Goal: Task Accomplishment & Management: Manage account settings

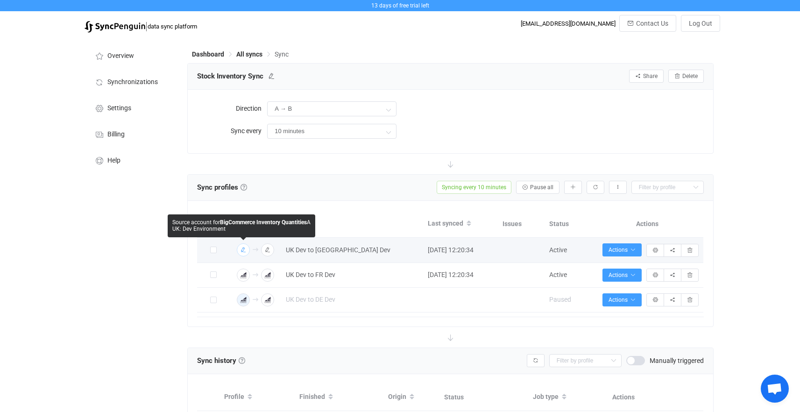
click at [244, 252] on icon "button" at bounding box center [243, 250] width 6 height 6
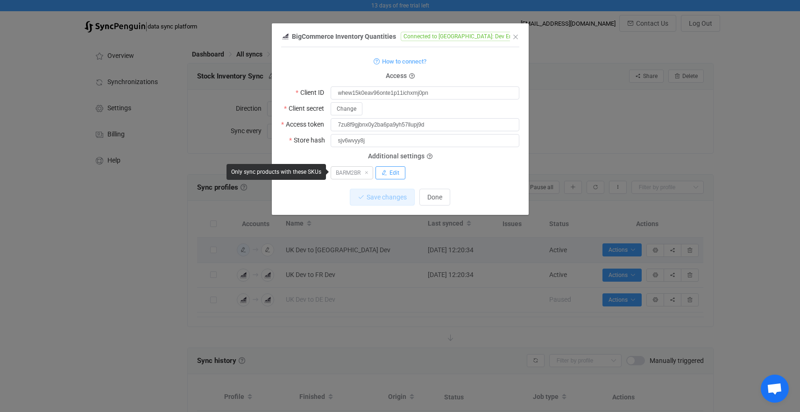
click at [391, 174] on span "Edit" at bounding box center [394, 172] width 10 height 7
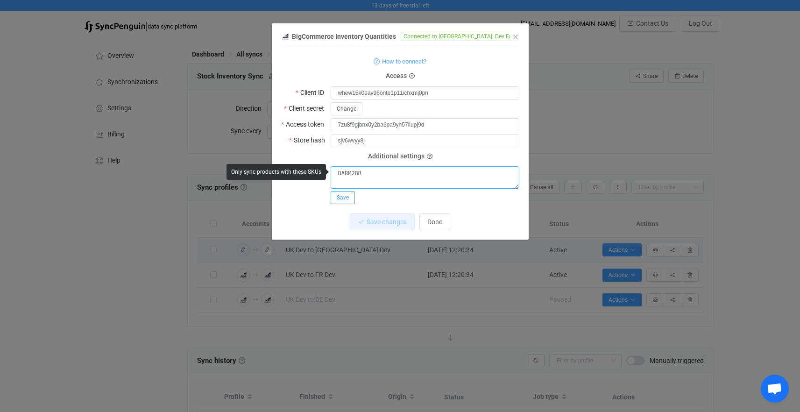
click at [391, 174] on textarea "BARM2BR" at bounding box center [424, 177] width 189 height 22
paste textarea "BARH2BR"
type textarea "BARM2BR, BARH2BR"
click at [348, 191] on button "Save" at bounding box center [342, 197] width 24 height 13
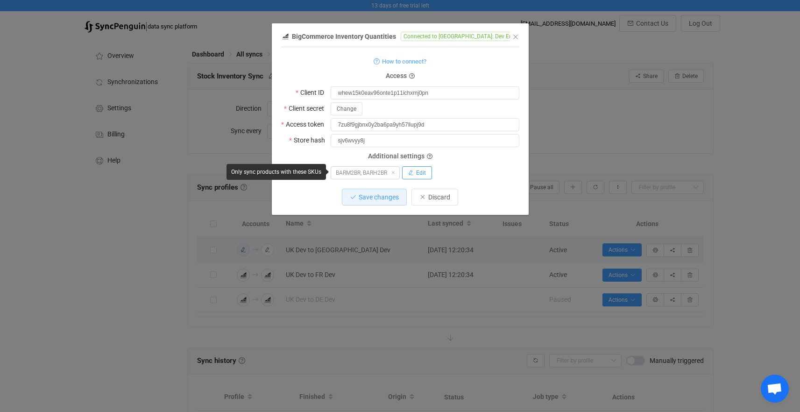
click at [414, 171] on icon "dialog" at bounding box center [411, 173] width 6 height 6
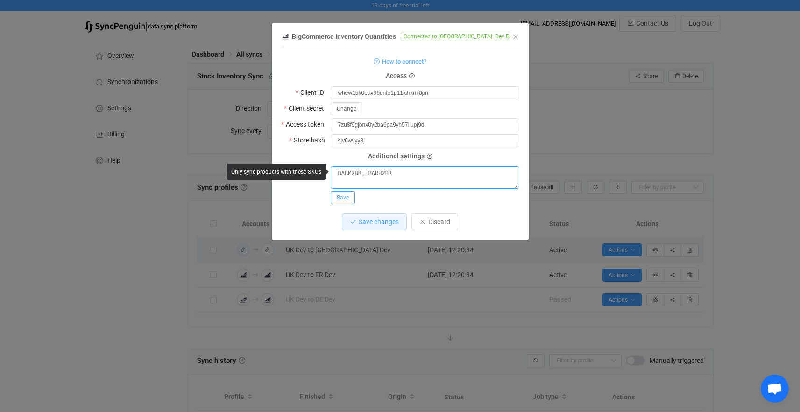
click at [367, 172] on textarea "BARM2BR, BARH2BR" at bounding box center [424, 177] width 189 height 22
type textarea "BARM2BR BARH2BR"
click at [349, 196] on button "Save" at bounding box center [342, 197] width 24 height 13
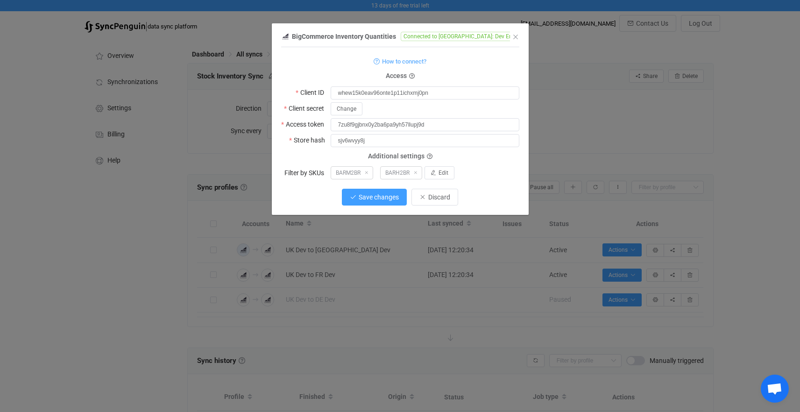
click at [358, 197] on button "Save changes" at bounding box center [374, 197] width 65 height 17
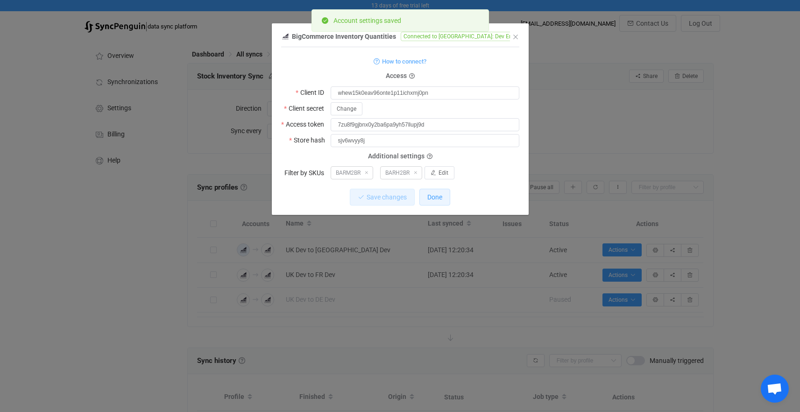
click at [436, 195] on span "Done" at bounding box center [434, 196] width 15 height 7
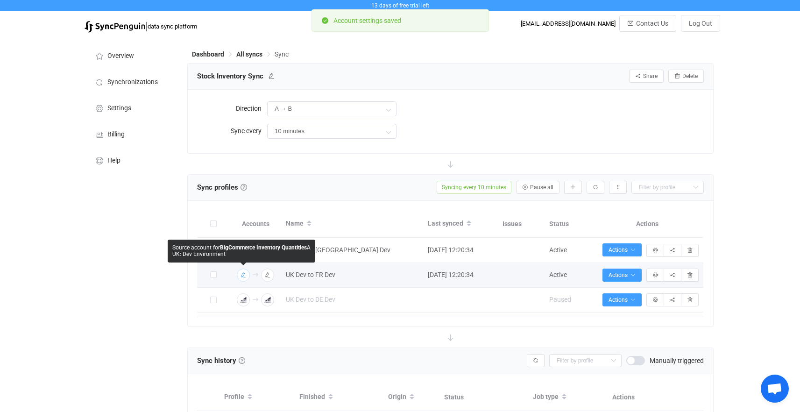
click at [245, 273] on icon "button" at bounding box center [243, 275] width 6 height 6
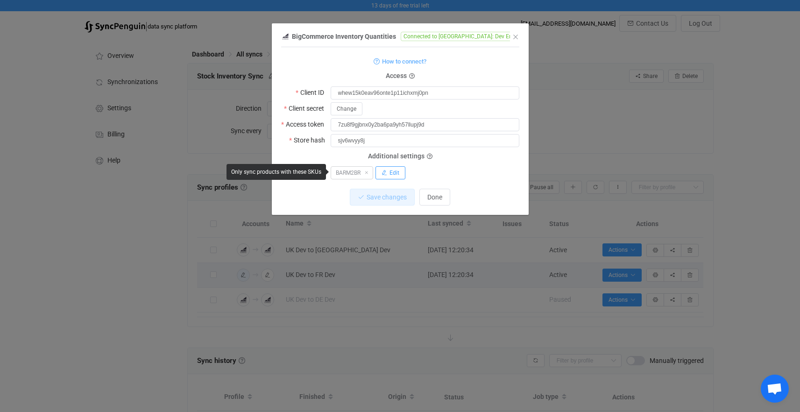
click at [391, 172] on span "Edit" at bounding box center [394, 172] width 10 height 7
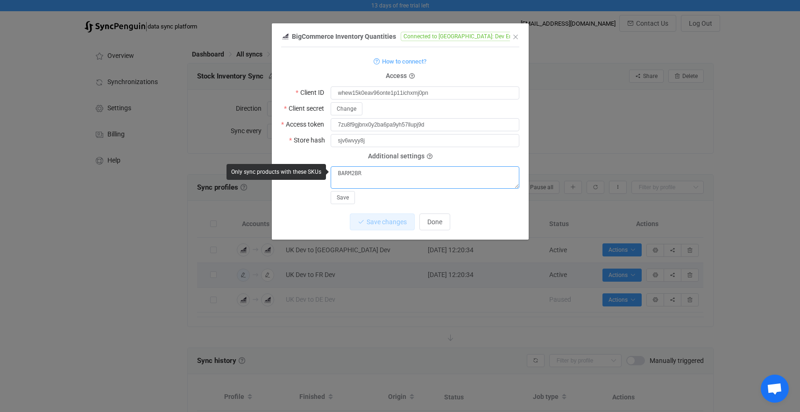
click at [371, 177] on textarea "BARM2BR" at bounding box center [424, 177] width 189 height 22
paste textarea "BARH2BR"
type textarea "BARM2BR BARH2BR"
click at [345, 195] on span "Save" at bounding box center [343, 197] width 12 height 7
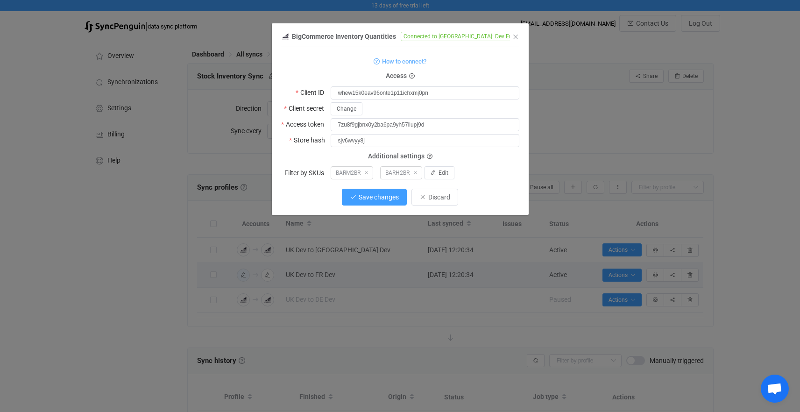
click at [346, 195] on button "Save changes" at bounding box center [374, 197] width 65 height 17
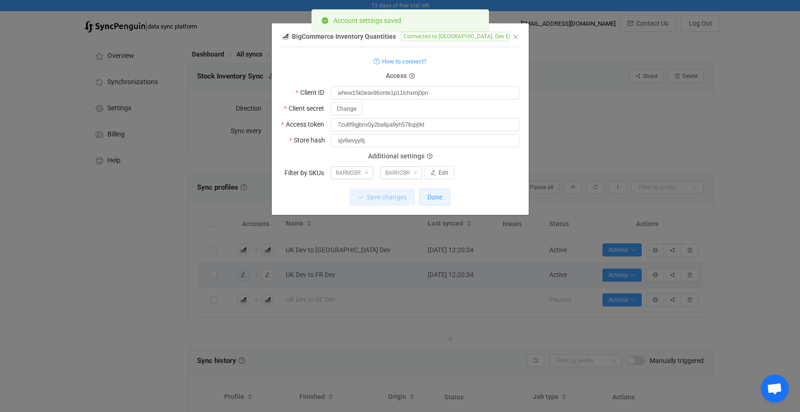
click at [427, 197] on button "Done" at bounding box center [434, 197] width 31 height 17
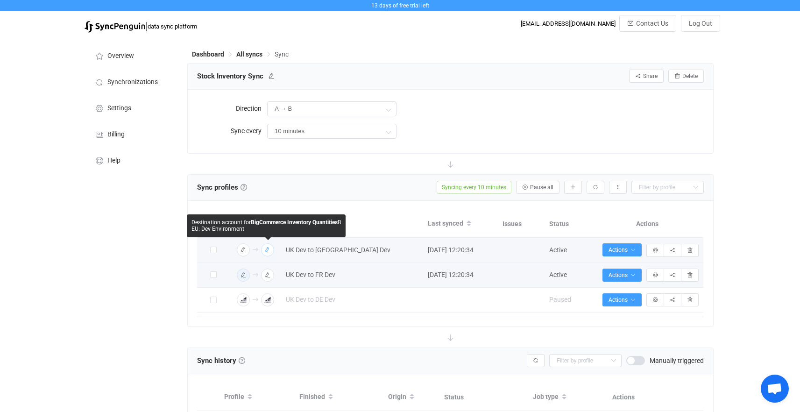
click at [267, 249] on icon "button" at bounding box center [268, 250] width 6 height 6
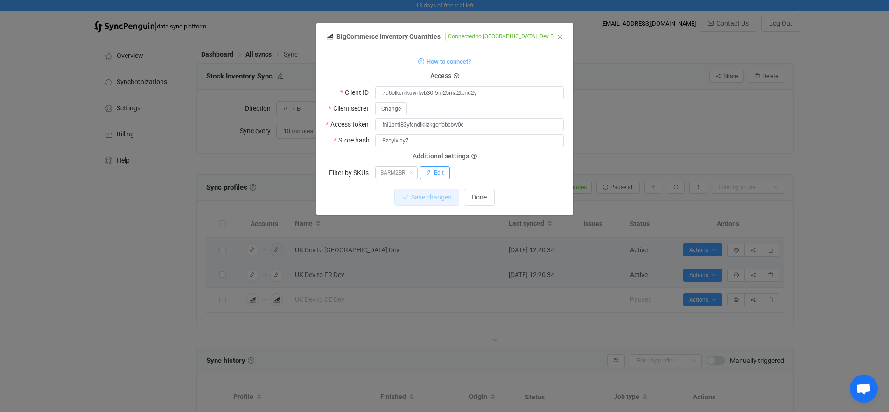
click at [433, 168] on button "Edit" at bounding box center [435, 172] width 30 height 13
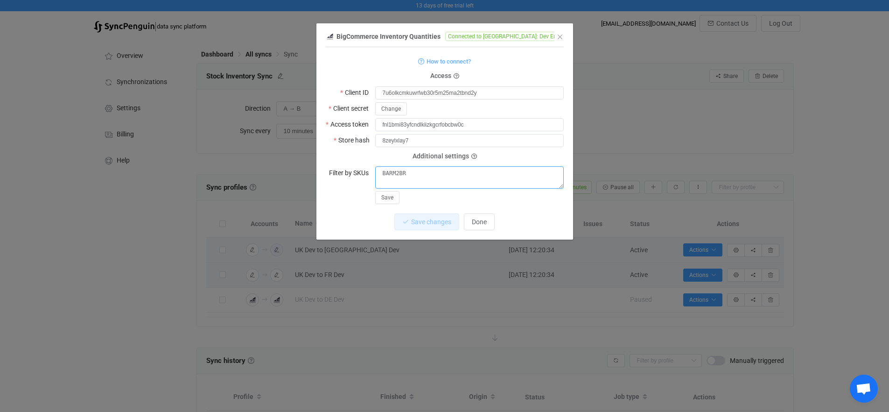
click at [420, 174] on textarea "BARM2BR" at bounding box center [469, 177] width 189 height 22
paste textarea "BARH2BR"
type textarea "BARM2BR BARH2BR"
click at [389, 196] on span "Save" at bounding box center [387, 197] width 12 height 7
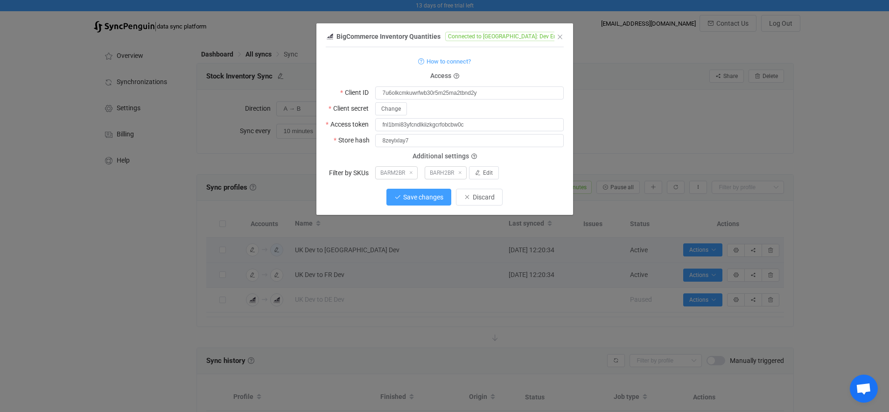
click at [422, 190] on button "Save changes" at bounding box center [418, 197] width 65 height 17
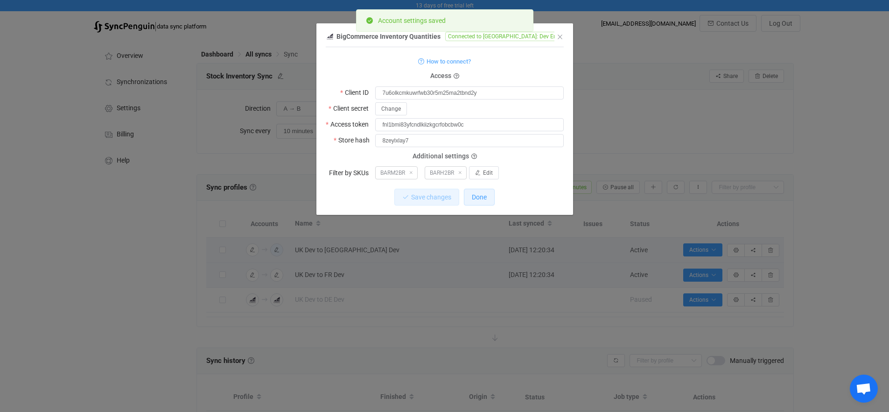
click at [489, 194] on button "Done" at bounding box center [479, 197] width 31 height 17
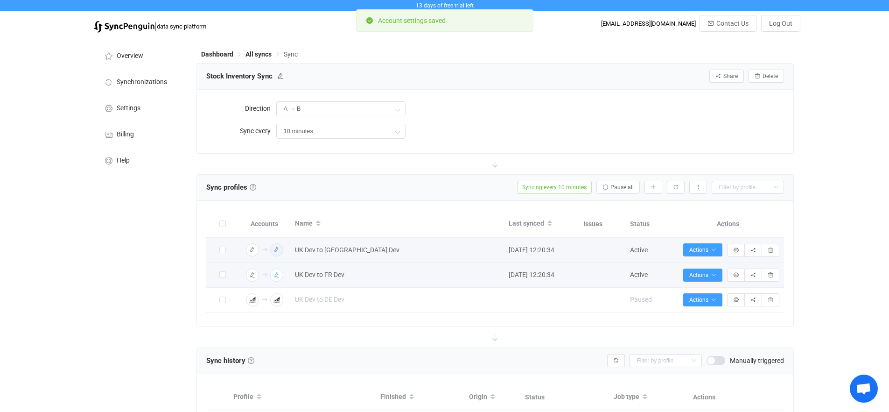
click at [277, 275] on span "button" at bounding box center [277, 275] width 0 height 0
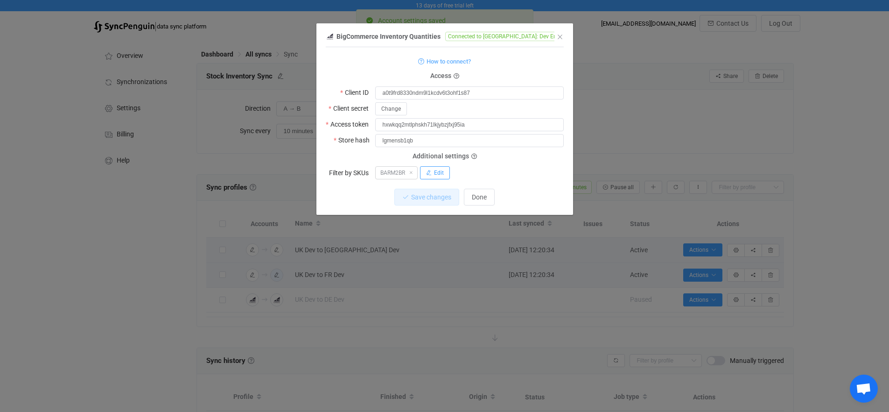
click at [440, 170] on span "Edit" at bounding box center [439, 172] width 10 height 7
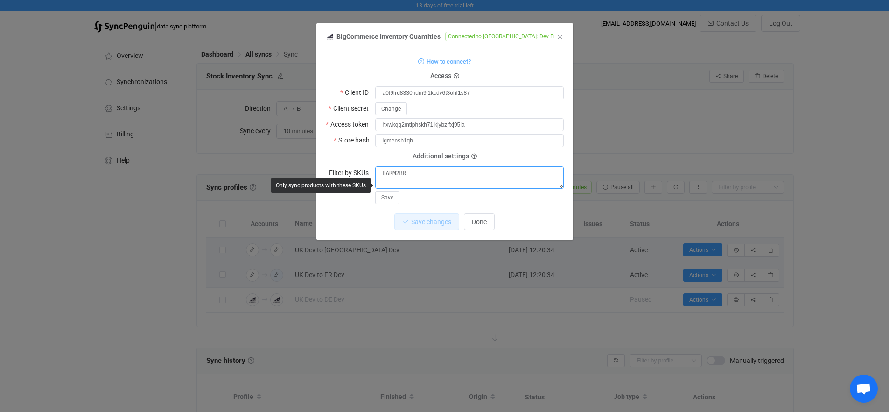
click at [416, 178] on textarea "BARM2BR" at bounding box center [469, 177] width 189 height 22
paste textarea "BARH2BR"
type textarea "BARM2BR BARH2BR"
click at [391, 195] on span "Save" at bounding box center [387, 197] width 12 height 7
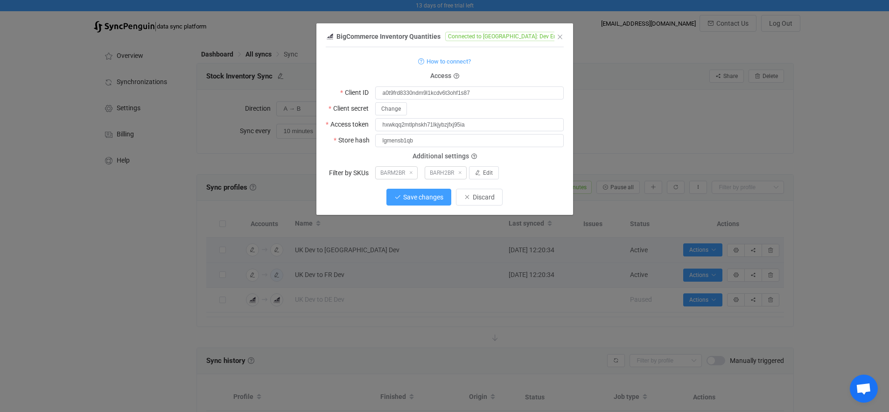
click at [423, 195] on span "Save changes" at bounding box center [423, 196] width 40 height 7
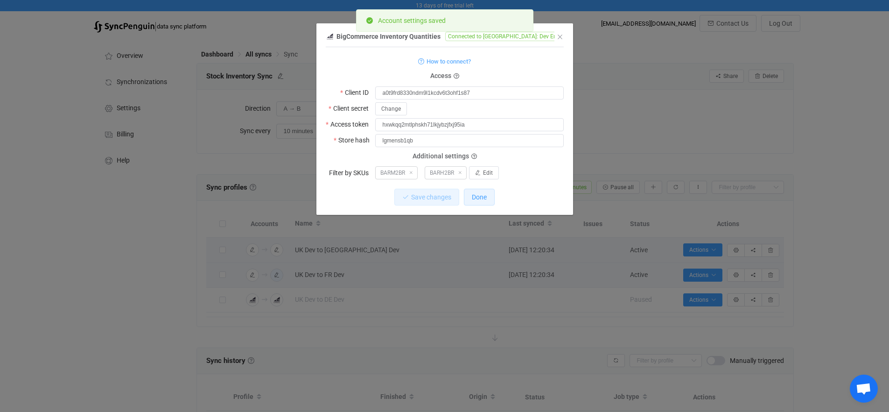
click at [486, 197] on span "Done" at bounding box center [479, 196] width 15 height 7
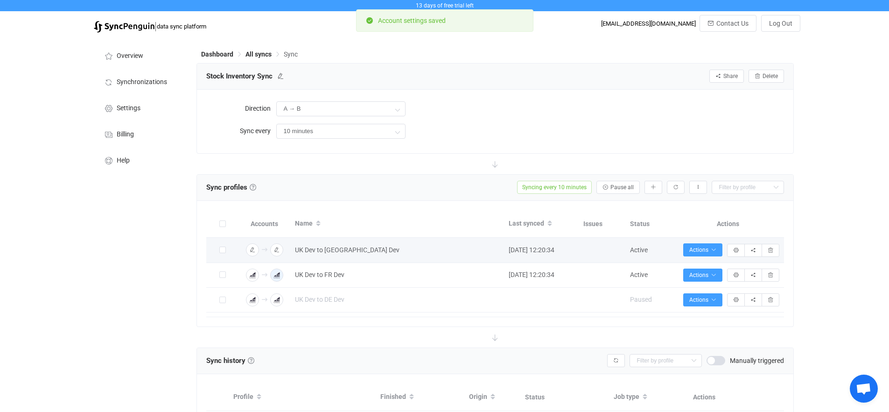
click at [799, 225] on div "13 days of free trial left | data sync platform athorne@jellycat.com Contact Us…" at bounding box center [444, 358] width 889 height 717
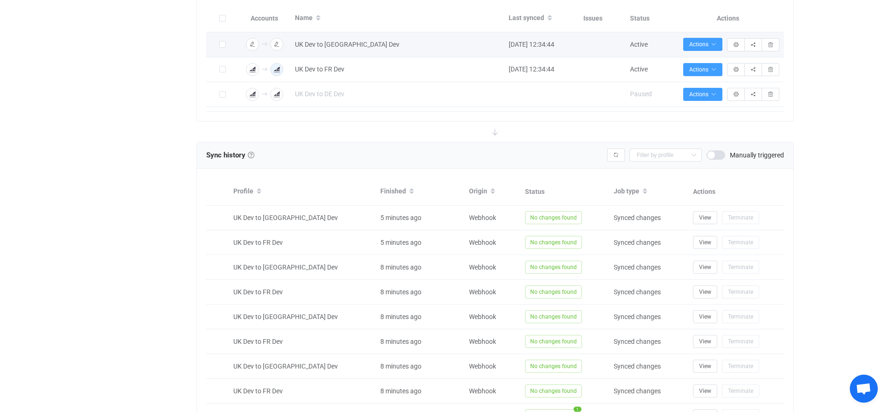
scroll to position [244, 0]
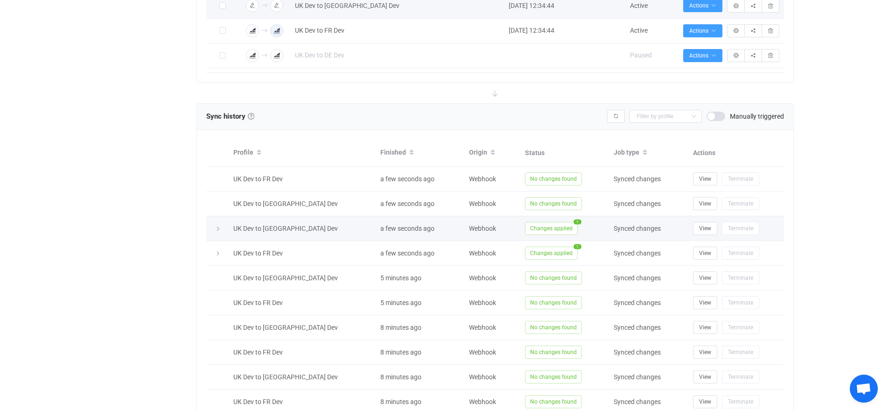
click at [220, 227] on div at bounding box center [217, 228] width 13 height 9
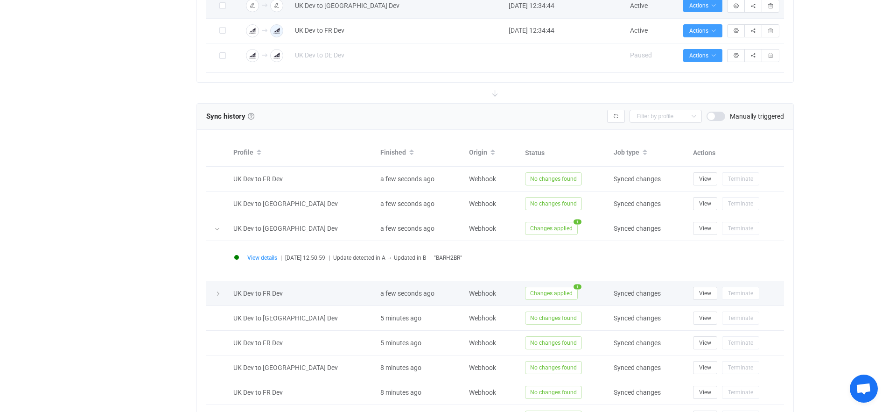
click at [219, 292] on icon at bounding box center [218, 294] width 6 height 6
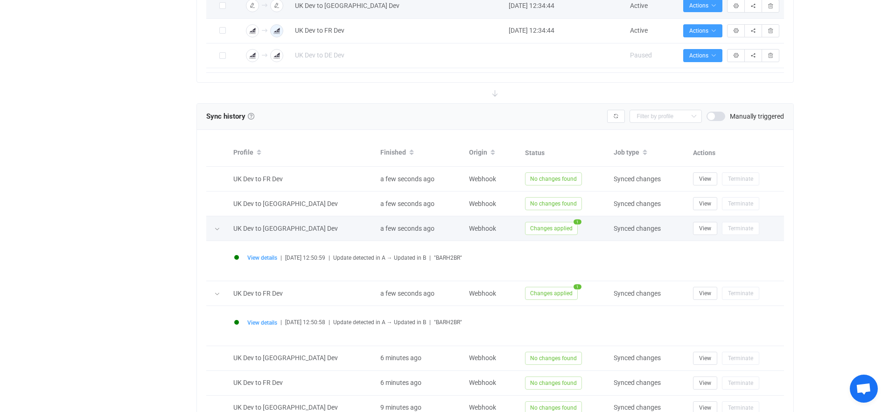
click at [218, 228] on icon at bounding box center [217, 229] width 6 height 6
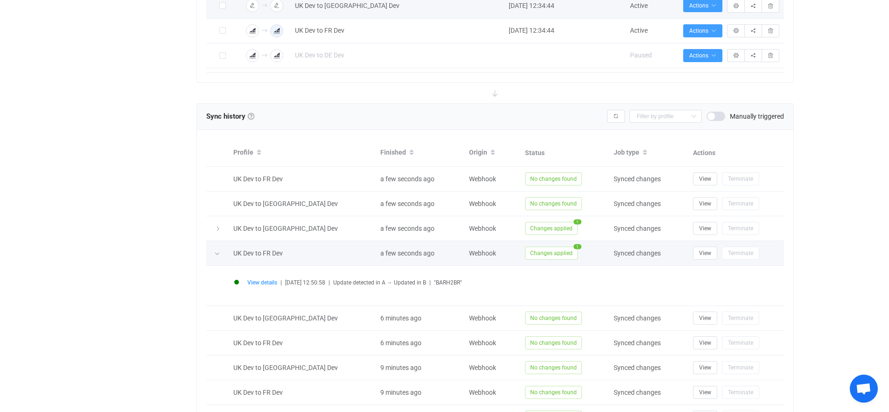
click at [214, 253] on icon at bounding box center [217, 254] width 6 height 6
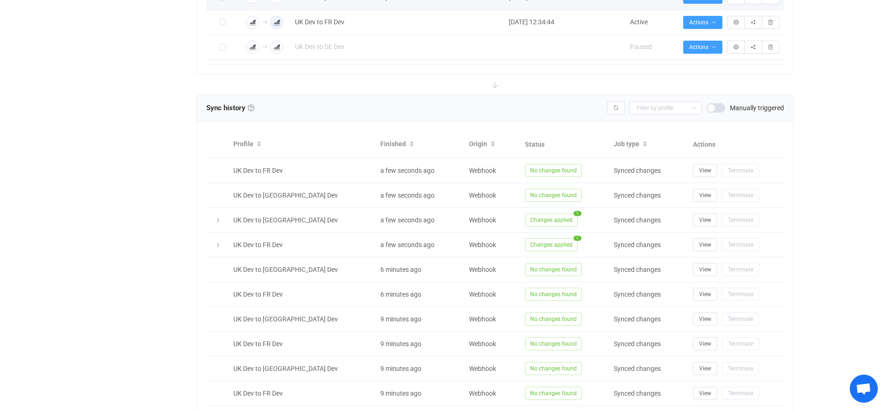
scroll to position [265, 0]
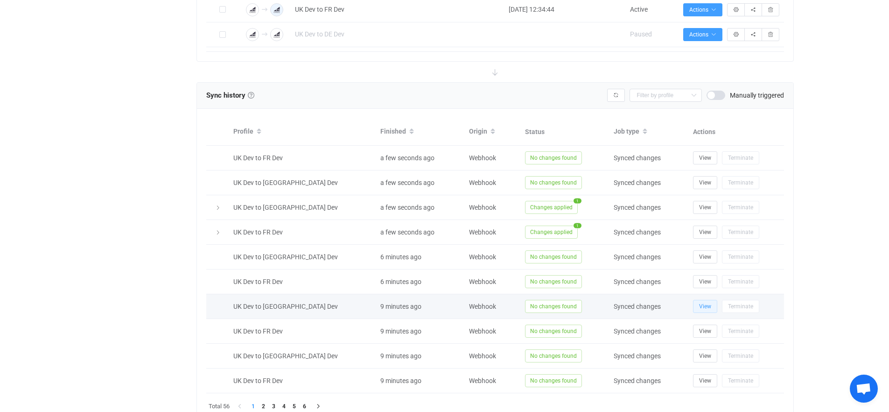
click at [710, 306] on span "View" at bounding box center [705, 306] width 12 height 7
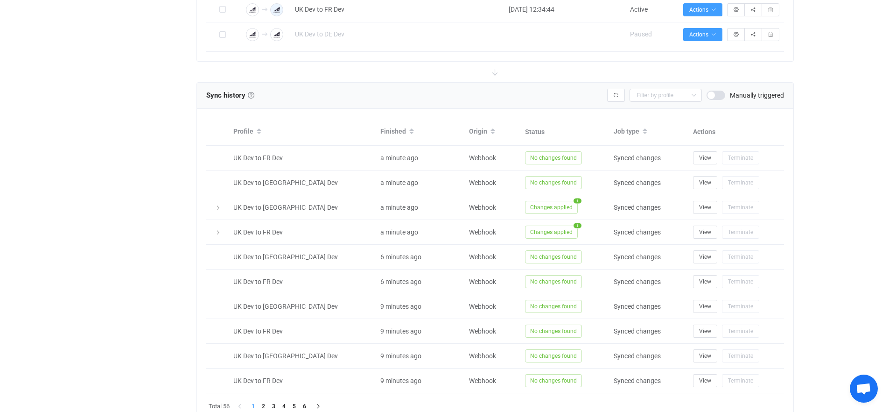
click at [51, 322] on div "13 days of free trial left | data sync platform athorne@jellycat.com Contact Us…" at bounding box center [444, 93] width 889 height 717
click at [113, 266] on div "Overview Synchronizations Settings Billing Help" at bounding box center [140, 112] width 103 height 680
click at [51, 251] on div "13 days of free trial left | data sync platform athorne@jellycat.com Contact Us…" at bounding box center [444, 93] width 889 height 717
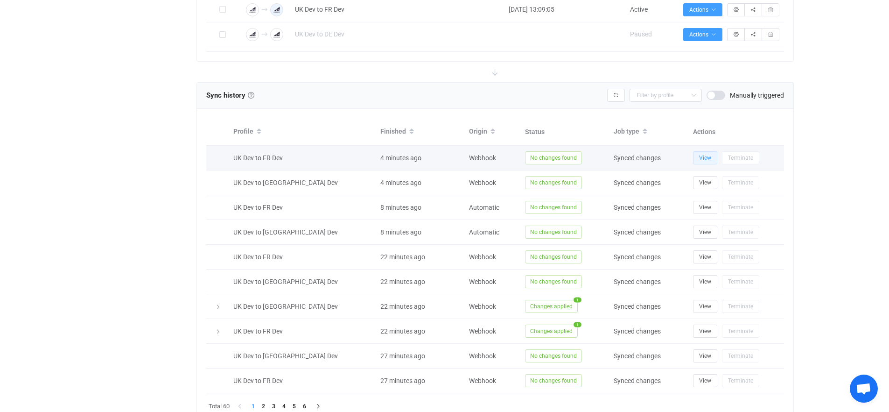
click at [709, 155] on span "View" at bounding box center [705, 158] width 12 height 7
click at [493, 159] on div "Webhook" at bounding box center [492, 158] width 56 height 11
click at [710, 158] on span "View" at bounding box center [705, 158] width 12 height 7
